Goal: Navigation & Orientation: Find specific page/section

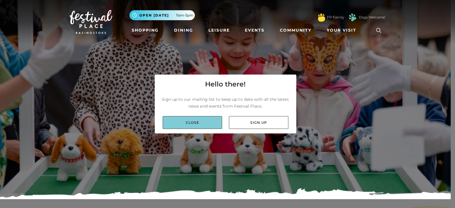
click at [189, 120] on link "Close" at bounding box center [192, 122] width 59 height 13
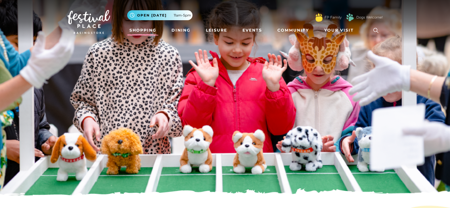
click at [145, 28] on link "Shopping" at bounding box center [143, 30] width 32 height 11
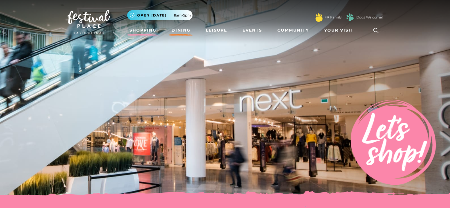
click at [181, 29] on link "Dining" at bounding box center [181, 30] width 24 height 11
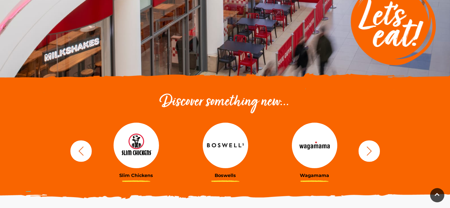
scroll to position [101, 0]
